Goal: Information Seeking & Learning: Learn about a topic

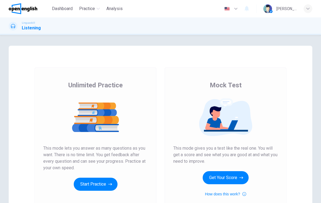
click at [221, 176] on button "Get Your Score" at bounding box center [226, 177] width 46 height 13
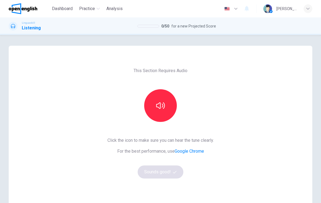
click at [161, 111] on button "button" at bounding box center [160, 105] width 33 height 33
click at [168, 170] on button "Sounds good!" at bounding box center [161, 172] width 46 height 13
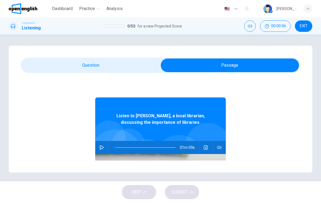
click at [100, 149] on icon "button" at bounding box center [102, 147] width 4 height 4
type input "***"
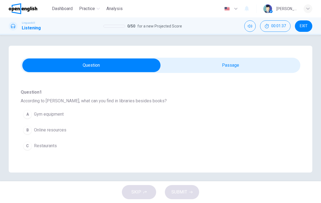
scroll to position [43, 0]
click at [36, 128] on span "Online resources" at bounding box center [50, 130] width 32 height 7
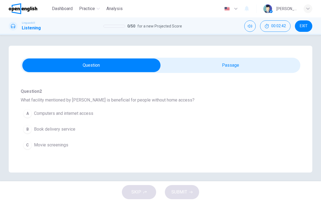
click at [45, 113] on span "Computers and internet access" at bounding box center [63, 113] width 59 height 7
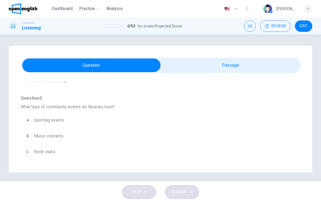
scroll to position [180, 0]
click at [44, 154] on span "Book clubs" at bounding box center [44, 151] width 21 height 7
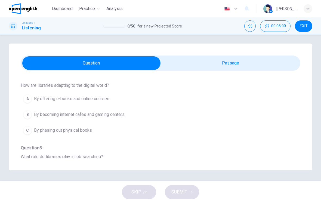
scroll to position [270, 0]
click at [44, 99] on span "By offering e-books and online courses" at bounding box center [71, 99] width 75 height 7
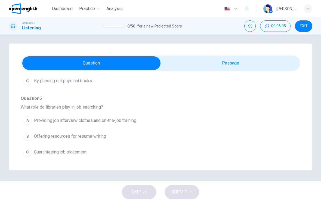
scroll to position [320, 0]
click at [42, 135] on span "Offering resources for resume writing" at bounding box center [70, 136] width 72 height 7
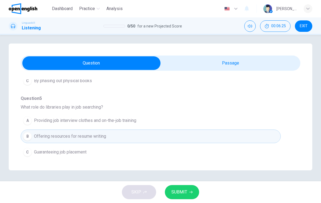
click at [178, 190] on span "SUBMIT" at bounding box center [180, 193] width 16 height 8
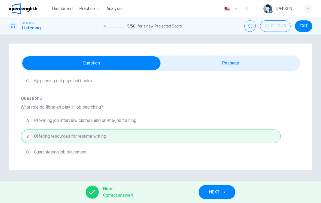
click at [220, 193] on span "NEXT" at bounding box center [214, 193] width 11 height 8
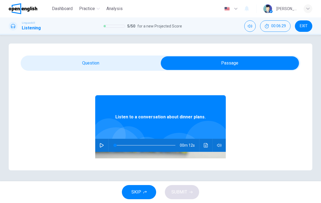
scroll to position [2, 0]
click at [101, 147] on icon "button" at bounding box center [102, 145] width 4 height 4
type input "*"
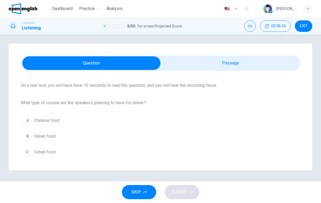
scroll to position [39, 0]
click at [142, 139] on button "B Italian food" at bounding box center [161, 137] width 280 height 14
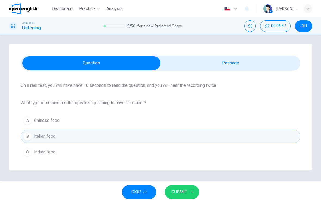
click at [192, 199] on button "SUBMIT" at bounding box center [182, 192] width 34 height 14
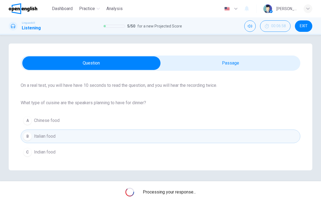
click at [193, 201] on div "Processing your response..." at bounding box center [160, 192] width 321 height 22
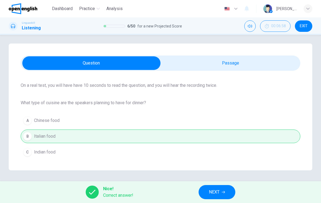
click at [214, 198] on button "NEXT" at bounding box center [217, 192] width 37 height 14
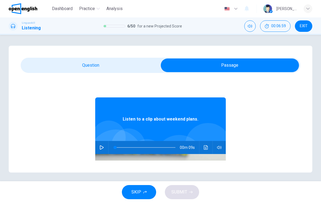
click at [101, 145] on icon "button" at bounding box center [102, 147] width 4 height 4
type input "*"
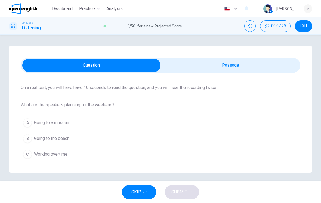
scroll to position [39, 0]
click at [45, 135] on button "B Going to the beach" at bounding box center [161, 139] width 280 height 14
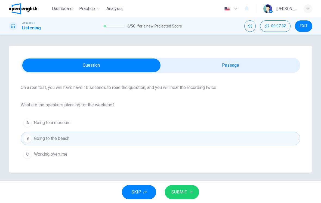
click at [186, 188] on button "SUBMIT" at bounding box center [182, 192] width 34 height 14
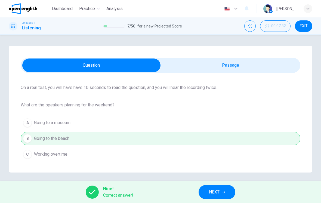
click at [221, 195] on button "NEXT" at bounding box center [217, 192] width 37 height 14
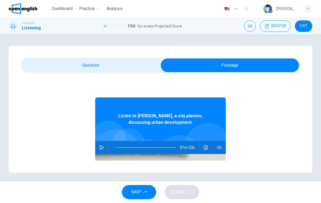
click at [105, 148] on button "button" at bounding box center [102, 147] width 9 height 13
type input "*"
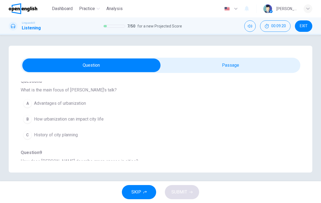
scroll to position [56, 0]
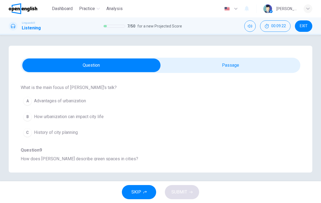
click at [40, 111] on button "B How urbanization can impact city life" at bounding box center [151, 117] width 260 height 14
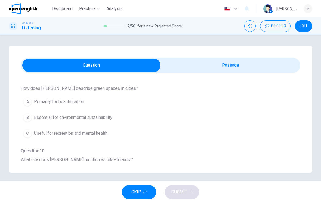
scroll to position [127, 0]
click at [41, 118] on span "Essential for environmental sustainability" at bounding box center [73, 117] width 78 height 7
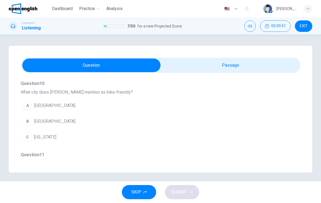
scroll to position [193, 0]
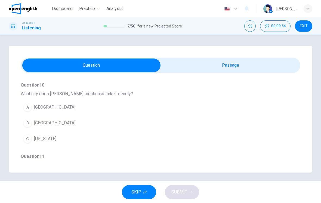
click at [38, 119] on button "B [GEOGRAPHIC_DATA]" at bounding box center [151, 123] width 260 height 14
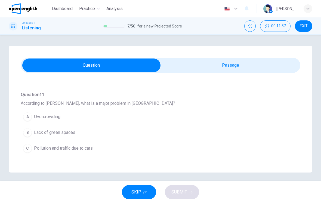
scroll to position [255, 0]
click at [39, 132] on span "Lack of green spaces" at bounding box center [54, 132] width 41 height 7
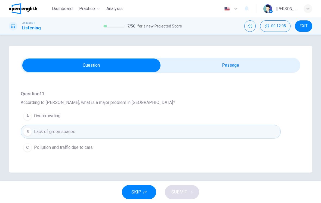
click at [40, 146] on span "Pollution and traffic due to cars" at bounding box center [63, 147] width 59 height 7
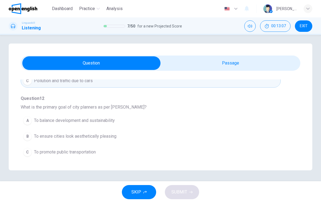
scroll to position [2, 0]
click at [131, 120] on button "A To balance development and sustainability" at bounding box center [151, 121] width 260 height 14
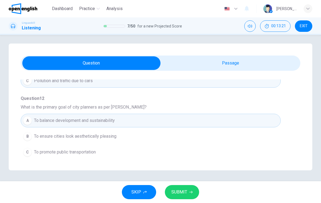
click at [180, 196] on span "SUBMIT" at bounding box center [180, 193] width 16 height 8
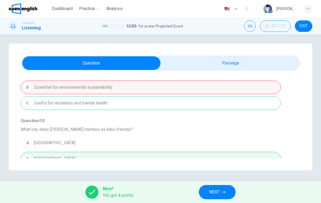
scroll to position [129, 0]
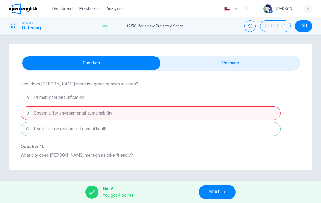
click at [218, 188] on button "NEXT" at bounding box center [217, 192] width 37 height 14
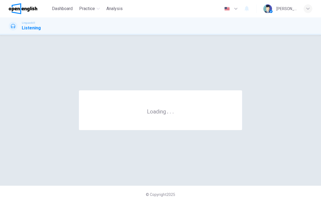
scroll to position [0, 0]
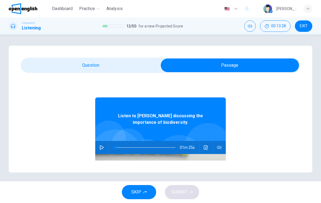
click at [105, 147] on button "button" at bounding box center [102, 147] width 9 height 13
type input "*"
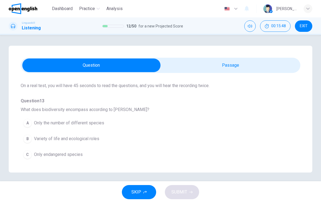
scroll to position [40, 0]
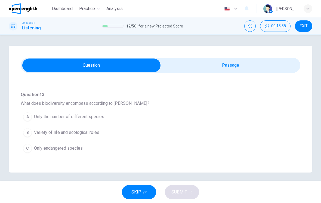
click at [144, 136] on button "B Variety of life and ecological roles" at bounding box center [151, 133] width 260 height 14
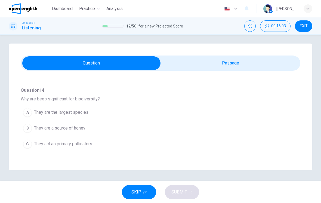
scroll to position [115, 0]
click at [113, 129] on button "B They are a source of honey" at bounding box center [151, 127] width 260 height 14
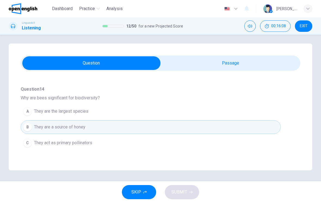
click at [108, 142] on button "C They act as primary pollinators" at bounding box center [151, 143] width 260 height 14
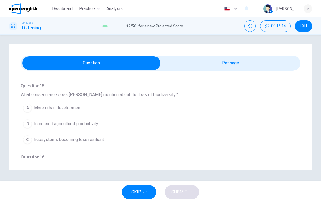
scroll to position [190, 0]
click at [163, 141] on button "C Ecosystems becoming less resilient" at bounding box center [151, 139] width 260 height 14
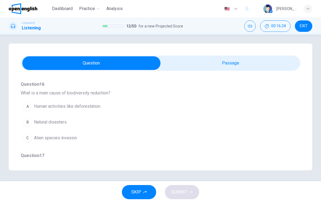
scroll to position [263, 0]
click at [184, 105] on button "A Human activities like deforestation" at bounding box center [151, 106] width 260 height 14
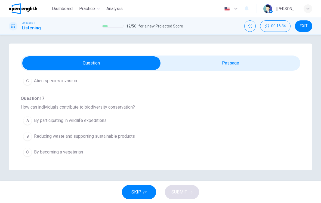
scroll to position [320, 0]
click at [165, 137] on button "B Reducing waste and supporting sustainable products" at bounding box center [151, 137] width 260 height 14
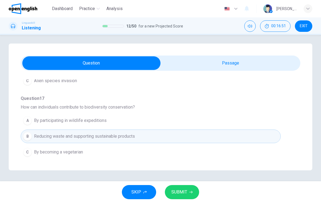
click at [181, 187] on button "SUBMIT" at bounding box center [182, 192] width 34 height 14
